Goal: Task Accomplishment & Management: Manage account settings

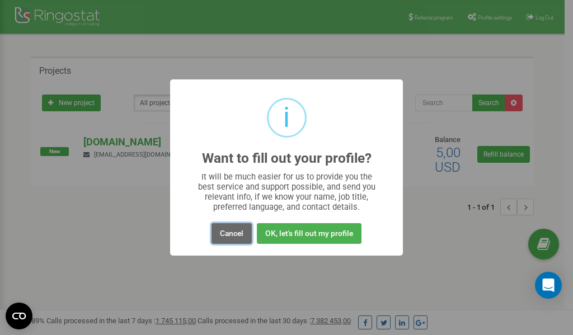
click at [239, 234] on button "Cancel" at bounding box center [231, 233] width 40 height 21
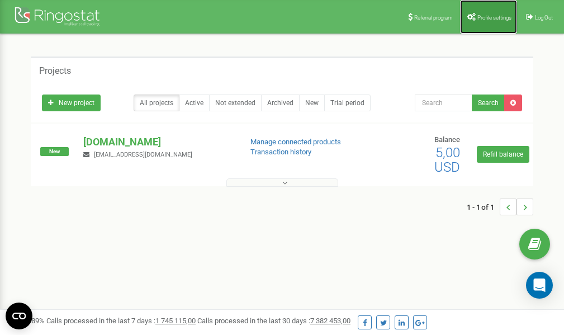
click at [484, 15] on span "Profile settings" at bounding box center [495, 18] width 34 height 6
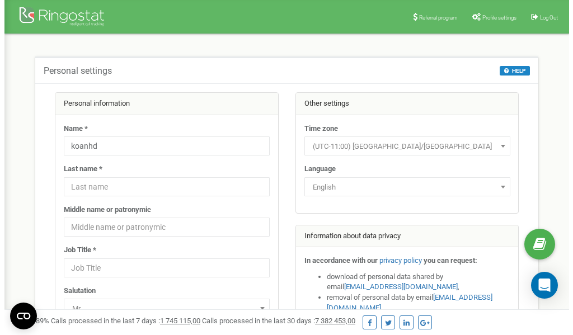
scroll to position [56, 0]
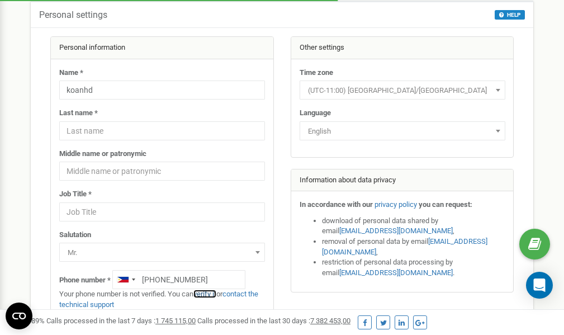
click at [207, 293] on link "verify it" at bounding box center [205, 294] width 23 height 8
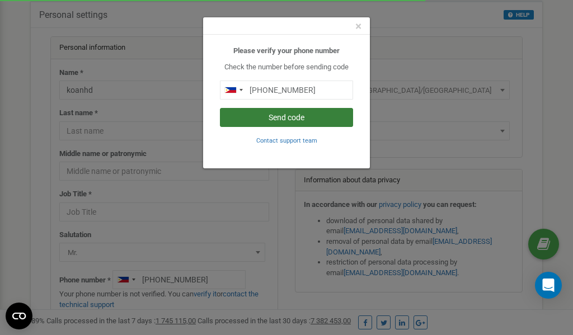
click at [270, 116] on button "Send code" at bounding box center [286, 117] width 133 height 19
